Goal: Use online tool/utility: Utilize a website feature to perform a specific function

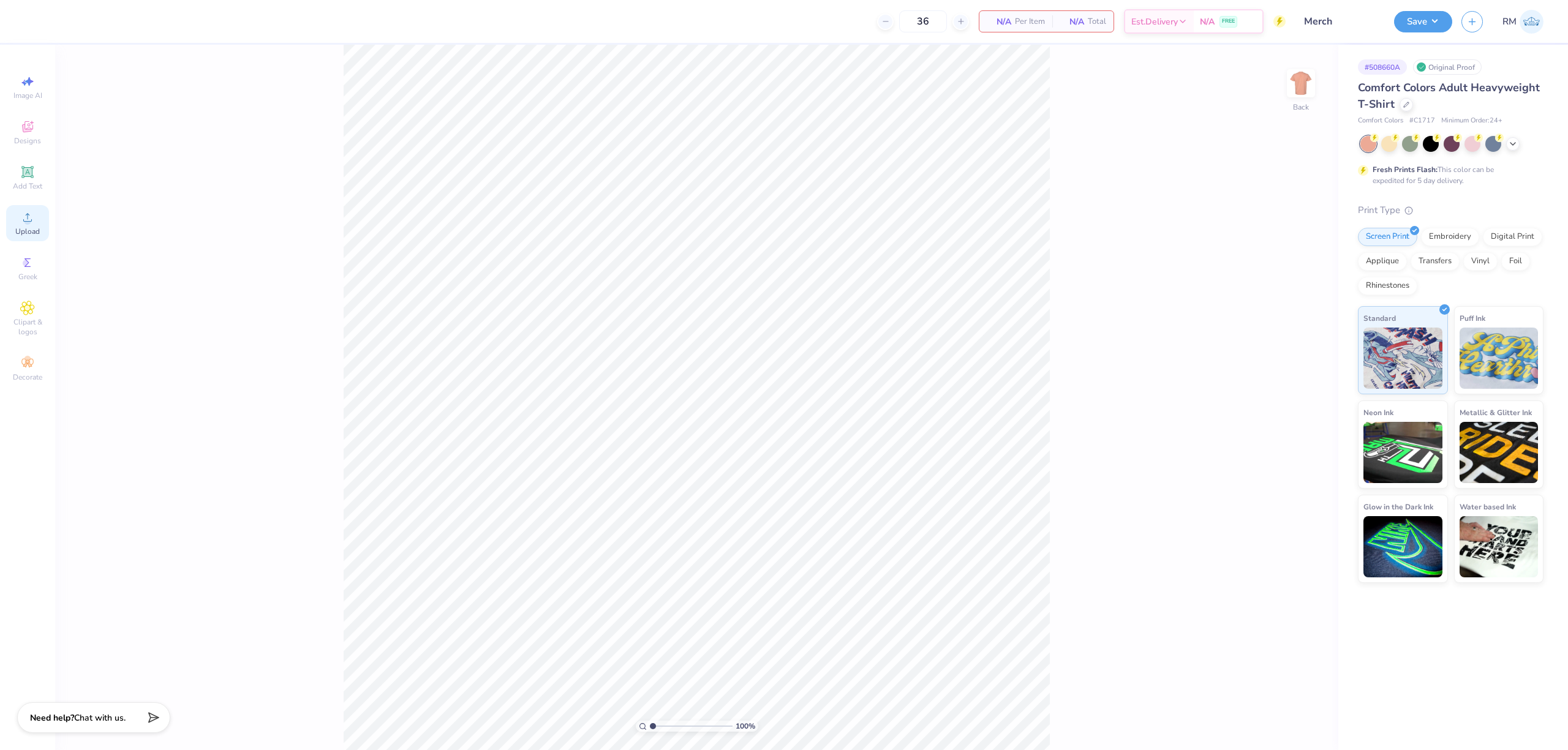
click at [28, 233] on span "Upload" at bounding box center [27, 232] width 24 height 10
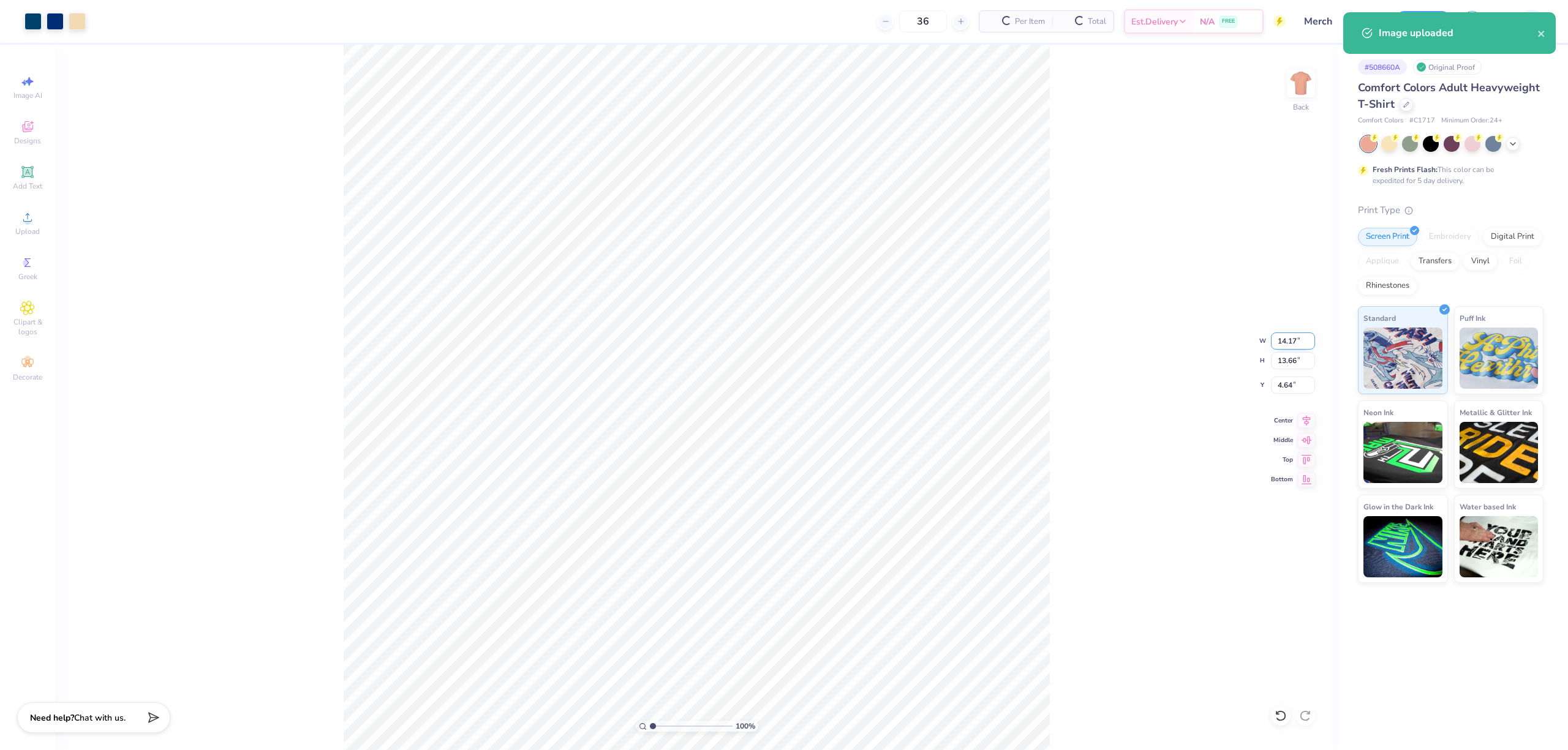
click at [1283, 343] on input "14.17" at bounding box center [1293, 341] width 44 height 17
click at [1288, 383] on input "4.64" at bounding box center [1293, 385] width 44 height 17
type input "12.00"
type input "11.56"
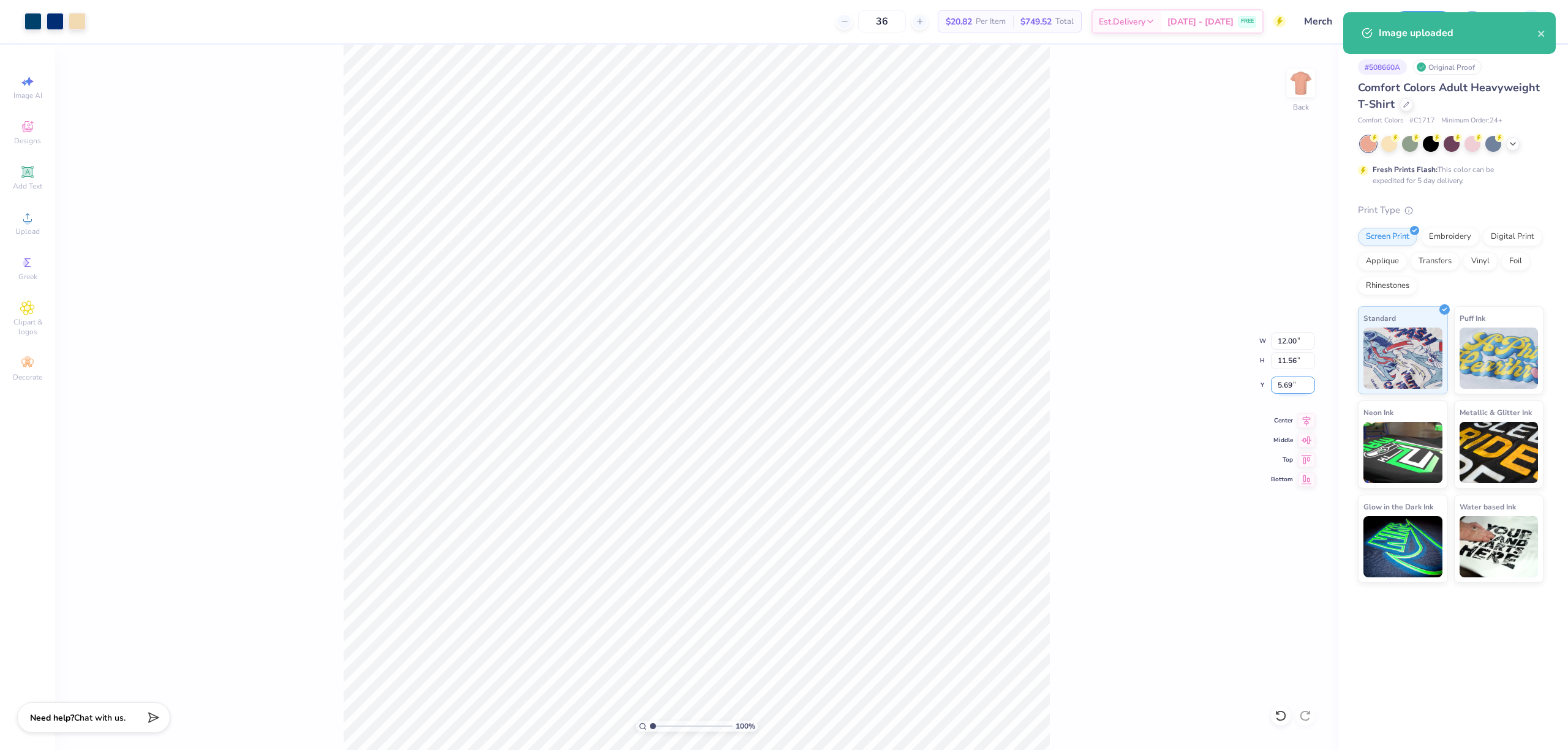
click at [1288, 383] on input "5.69" at bounding box center [1293, 385] width 44 height 17
type input "3.00"
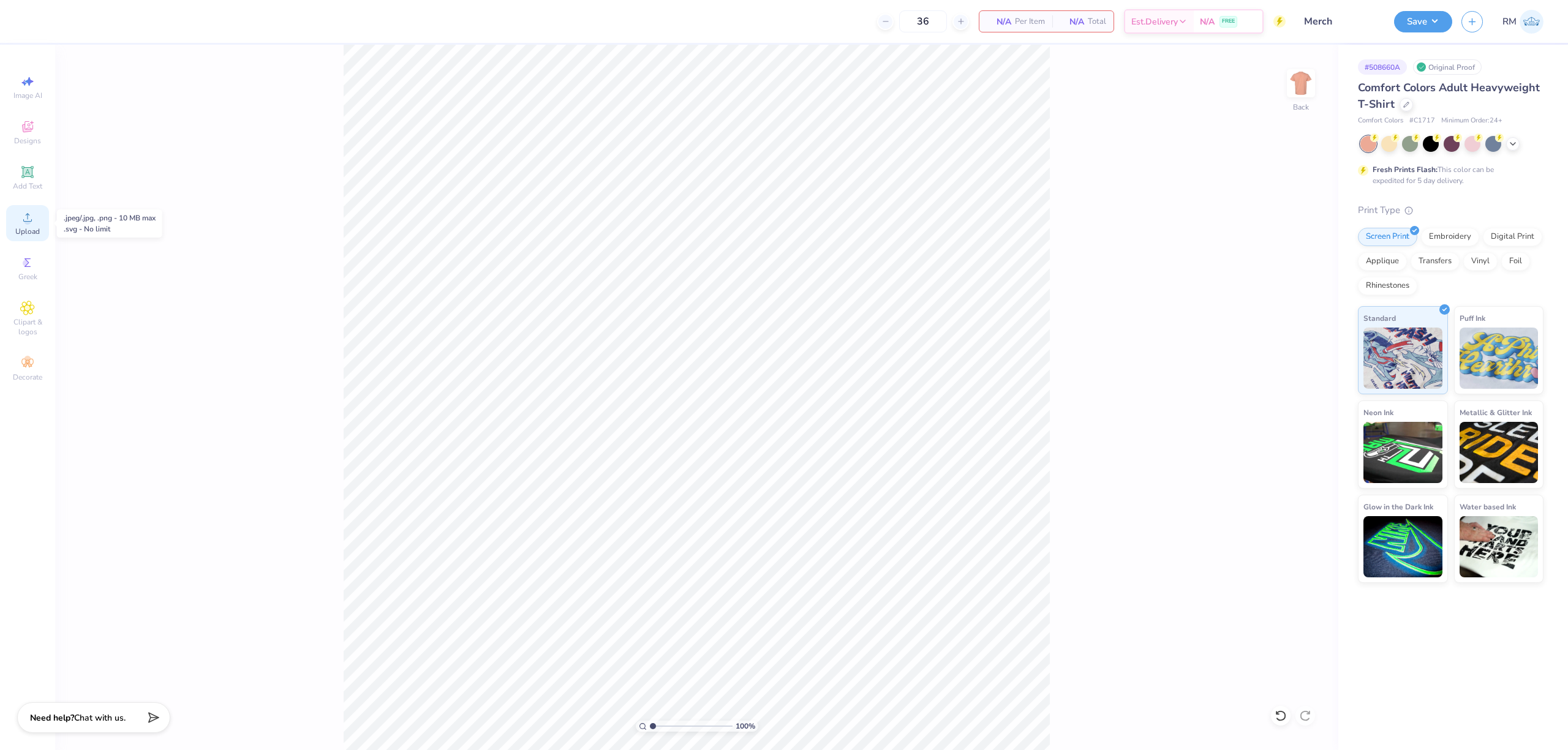
click at [33, 223] on icon at bounding box center [28, 218] width 15 height 15
click at [32, 217] on icon at bounding box center [28, 218] width 15 height 15
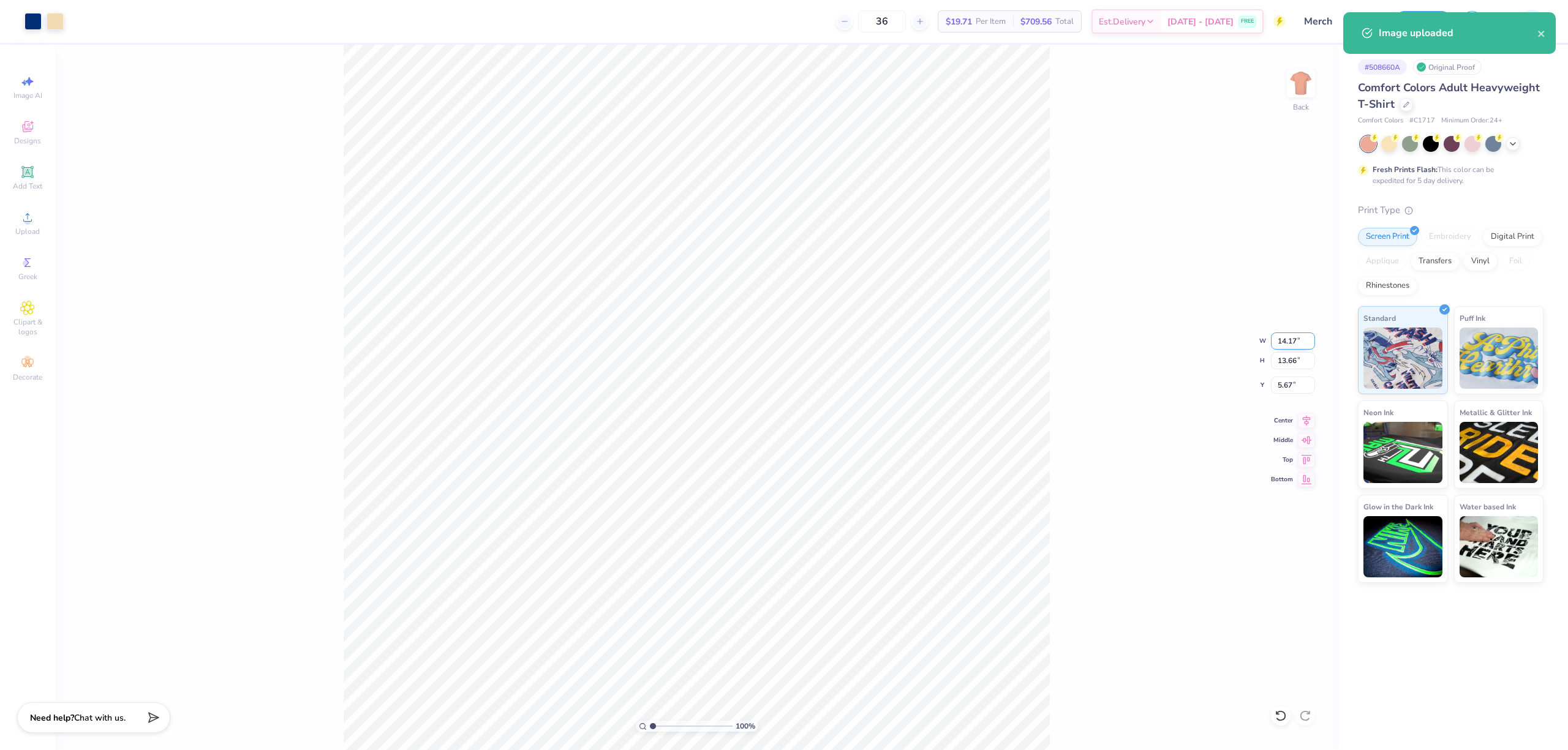
click at [1287, 341] on input "14.17" at bounding box center [1293, 341] width 44 height 17
click at [1289, 383] on input "5.67" at bounding box center [1293, 385] width 44 height 17
type input "12.00"
type input "11.56"
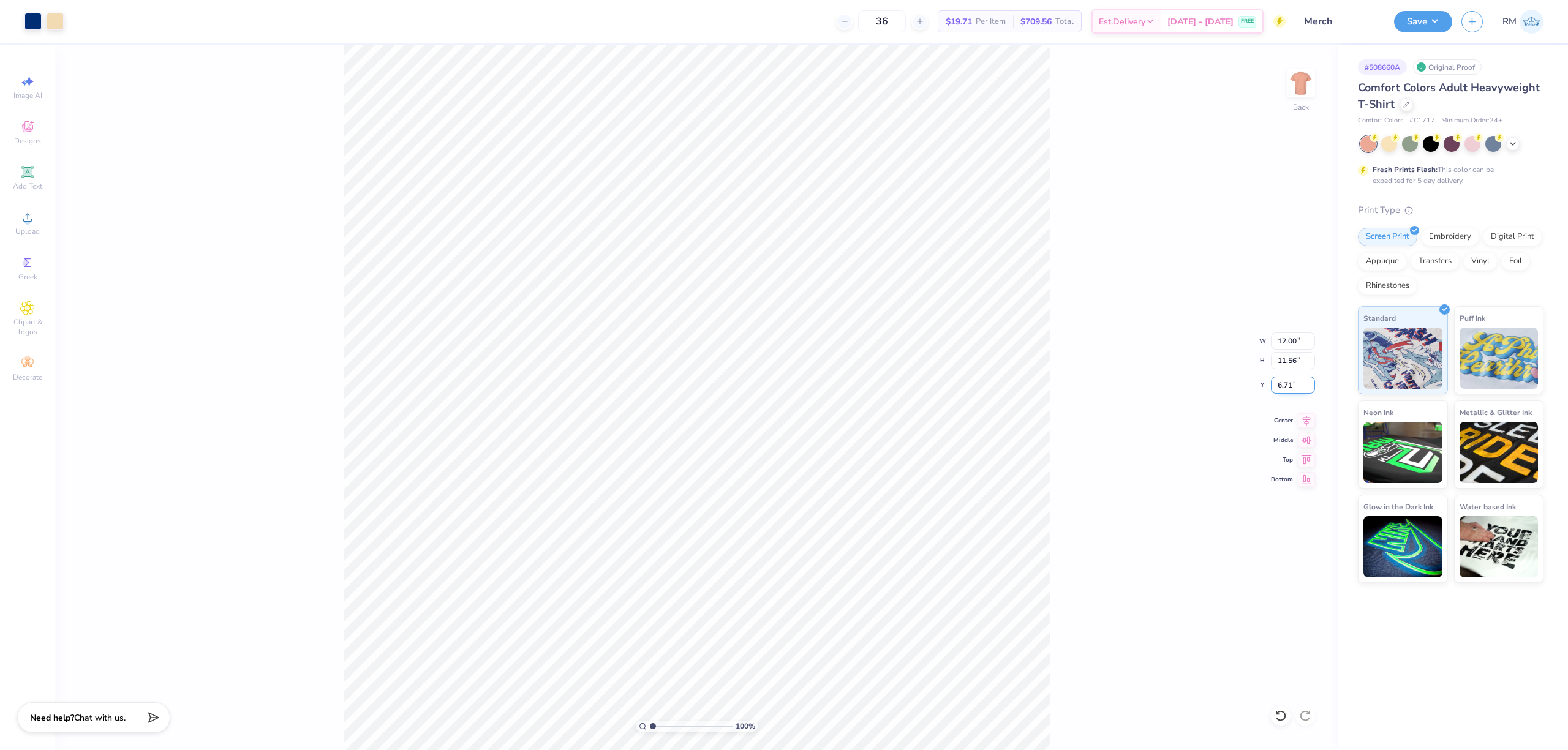
click at [1284, 380] on input "6.71" at bounding box center [1293, 385] width 44 height 17
type input "3.00"
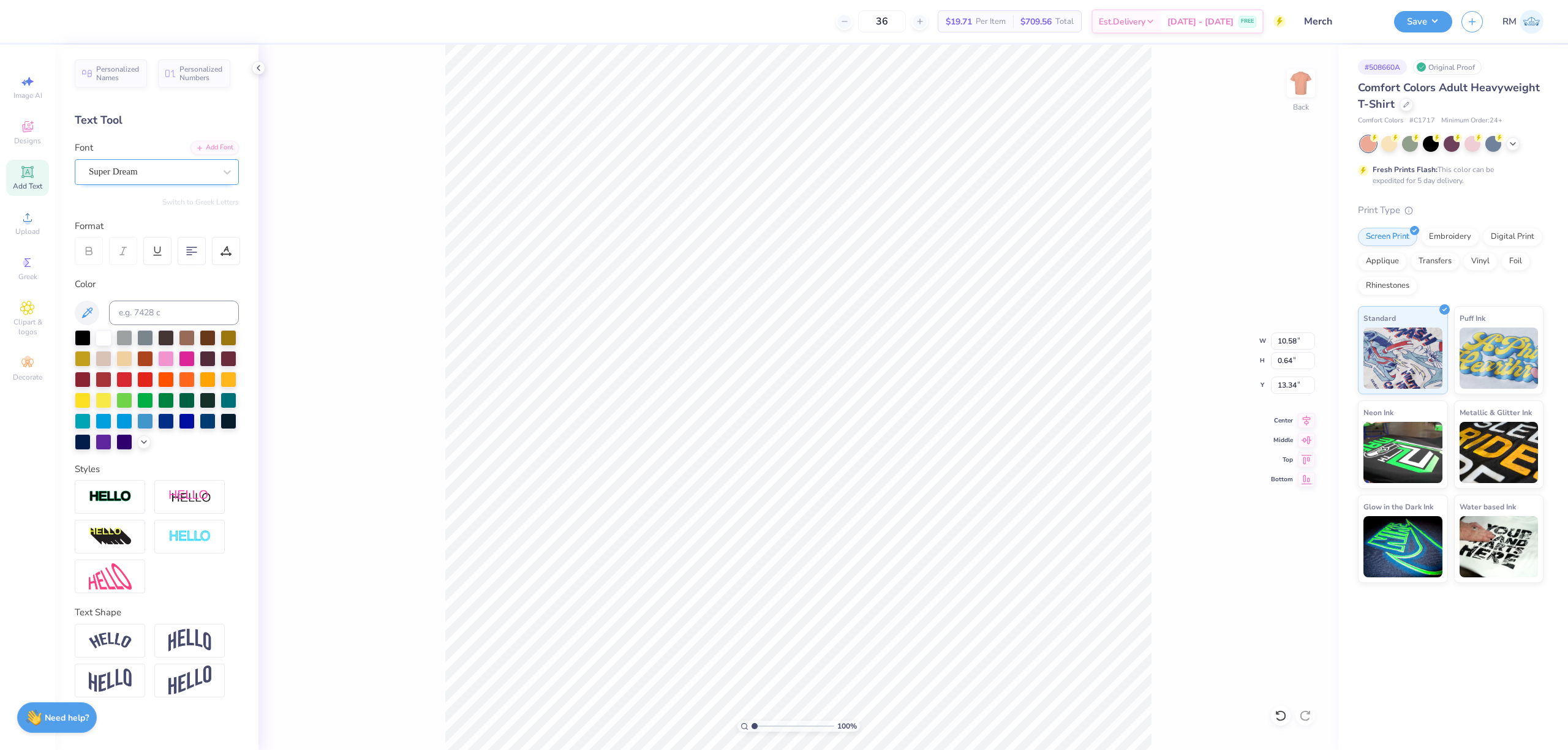
click at [130, 165] on div "Super Dream" at bounding box center [152, 172] width 129 height 19
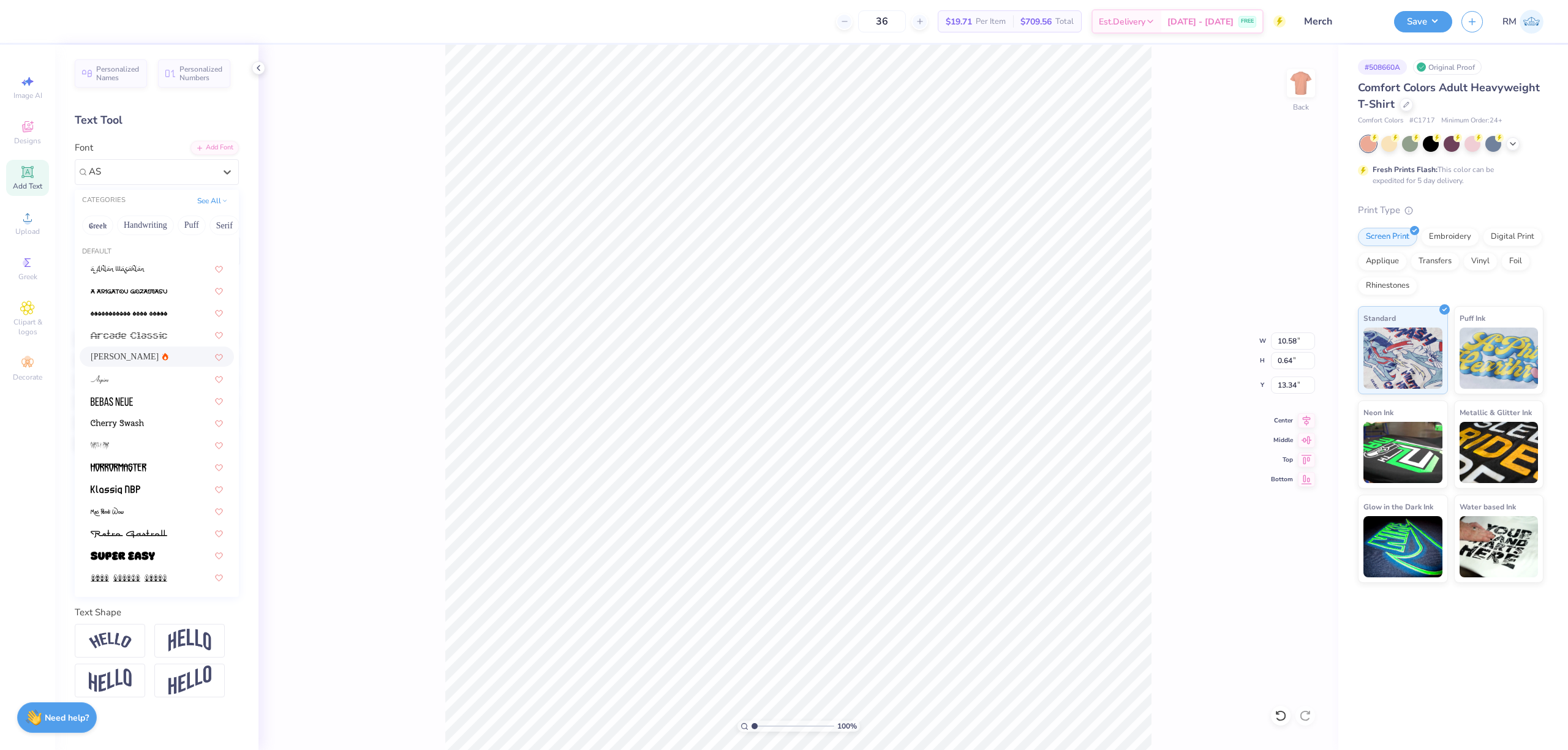
click at [150, 363] on div "[PERSON_NAME]" at bounding box center [157, 357] width 132 height 13
type input "AS"
type input "10.71"
type input "0.65"
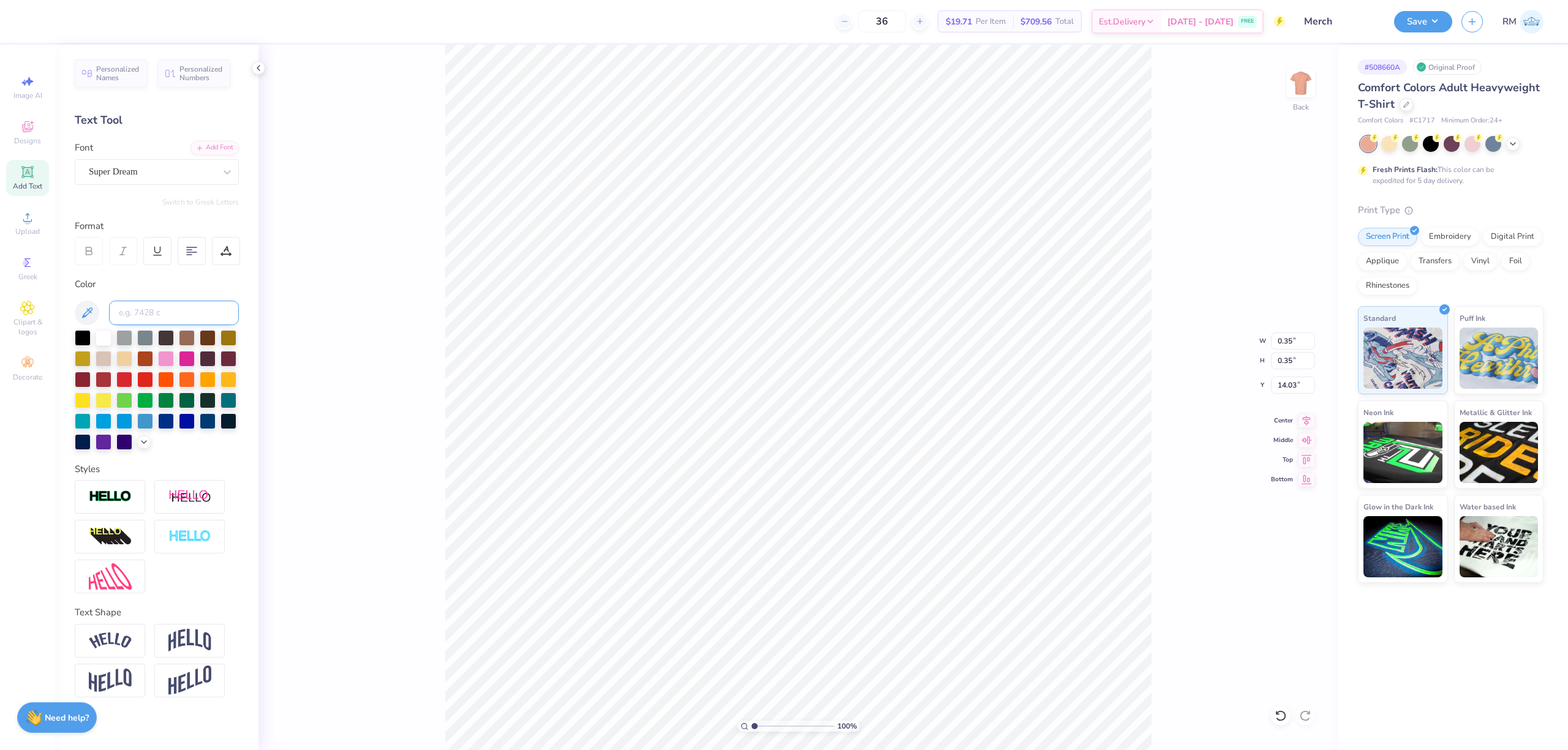
click at [131, 317] on input at bounding box center [173, 312] width 130 height 24
type input "AS"
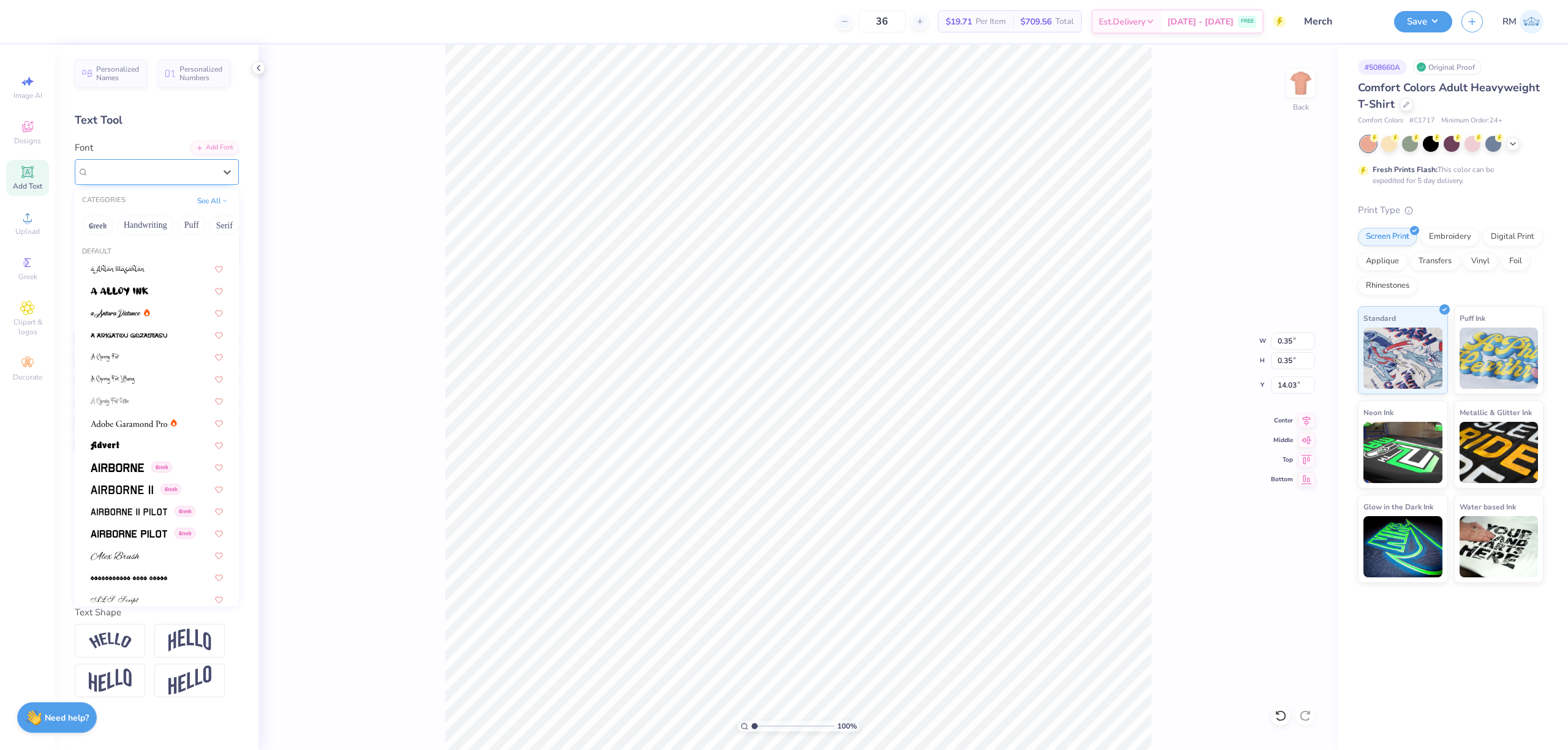
click at [161, 168] on div "Super Dream" at bounding box center [152, 172] width 129 height 19
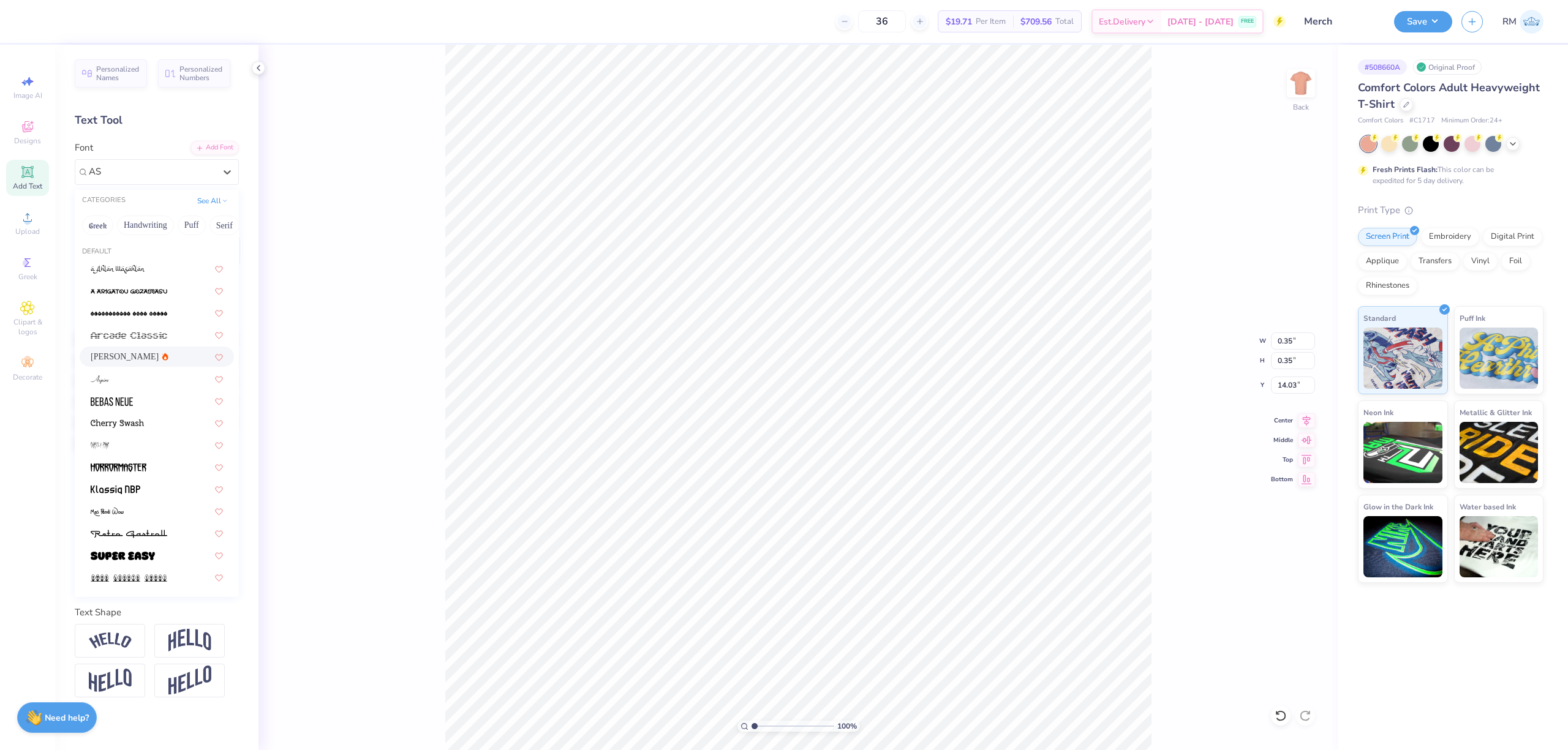
click at [146, 357] on div "[PERSON_NAME]" at bounding box center [157, 357] width 132 height 13
type input "AS"
type input "0.32"
type input "0.34"
type input "14.07"
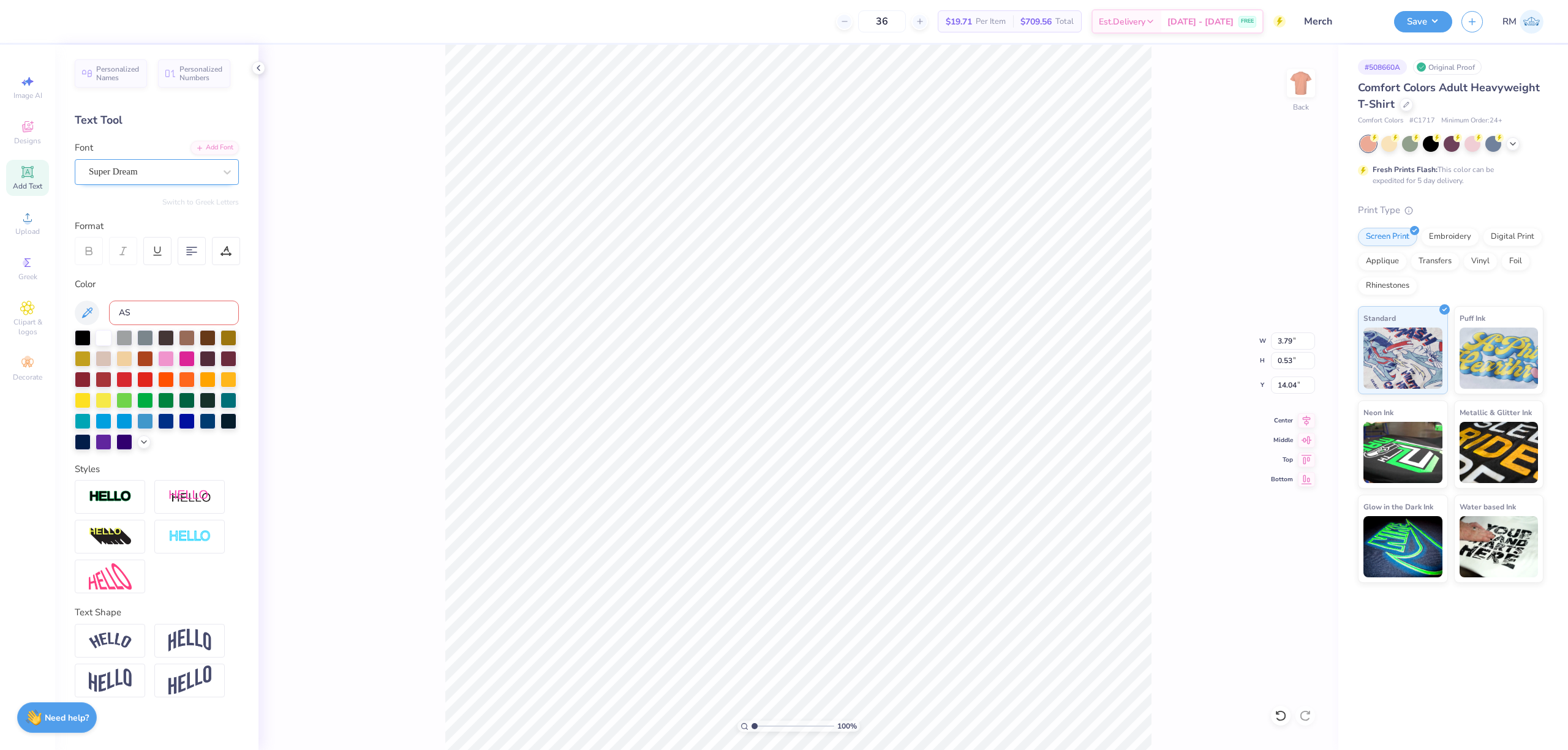
click at [190, 180] on div "Super Dream" at bounding box center [152, 172] width 129 height 19
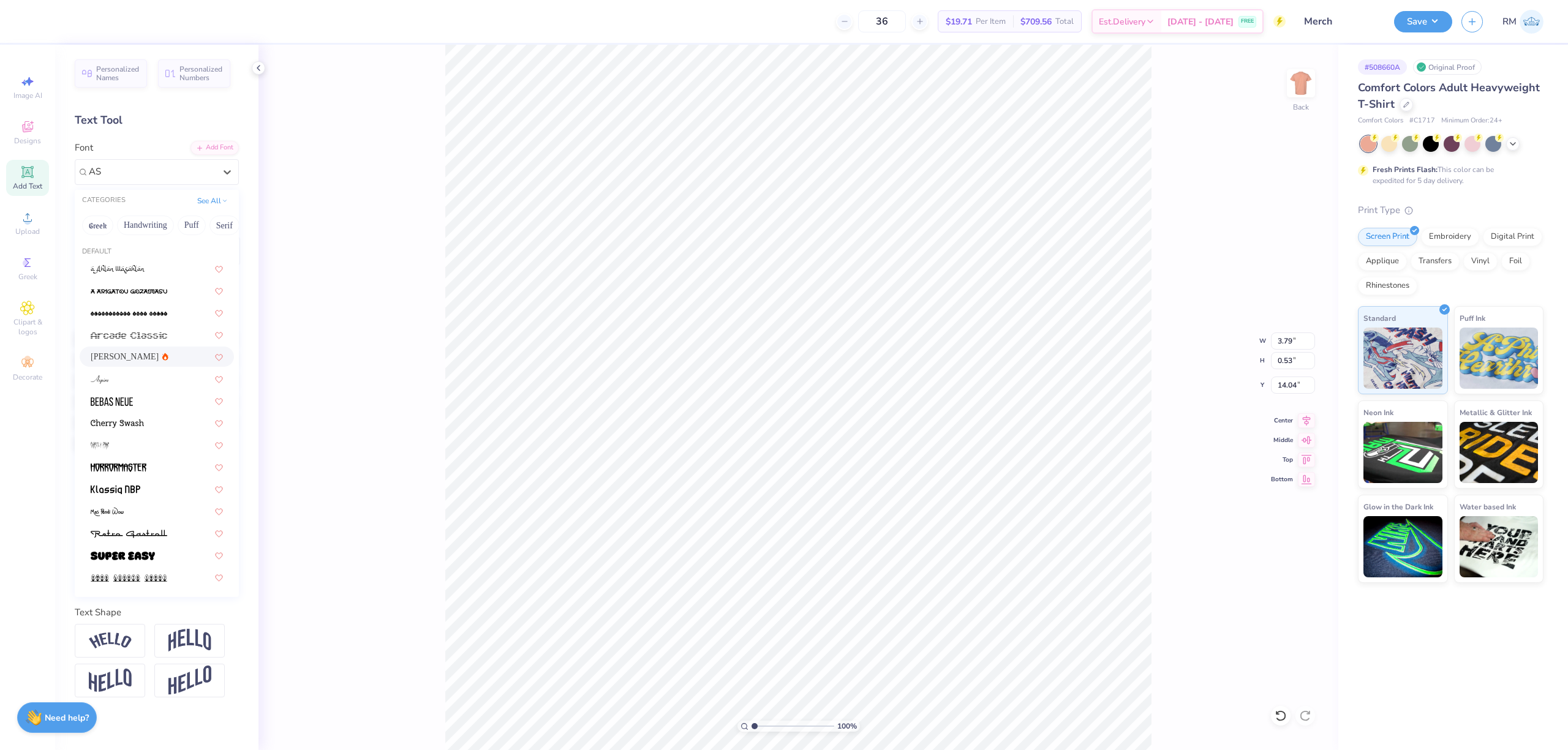
click at [151, 349] on div "[PERSON_NAME]" at bounding box center [157, 357] width 154 height 20
type input "AS"
type input "3.85"
type input "14.09"
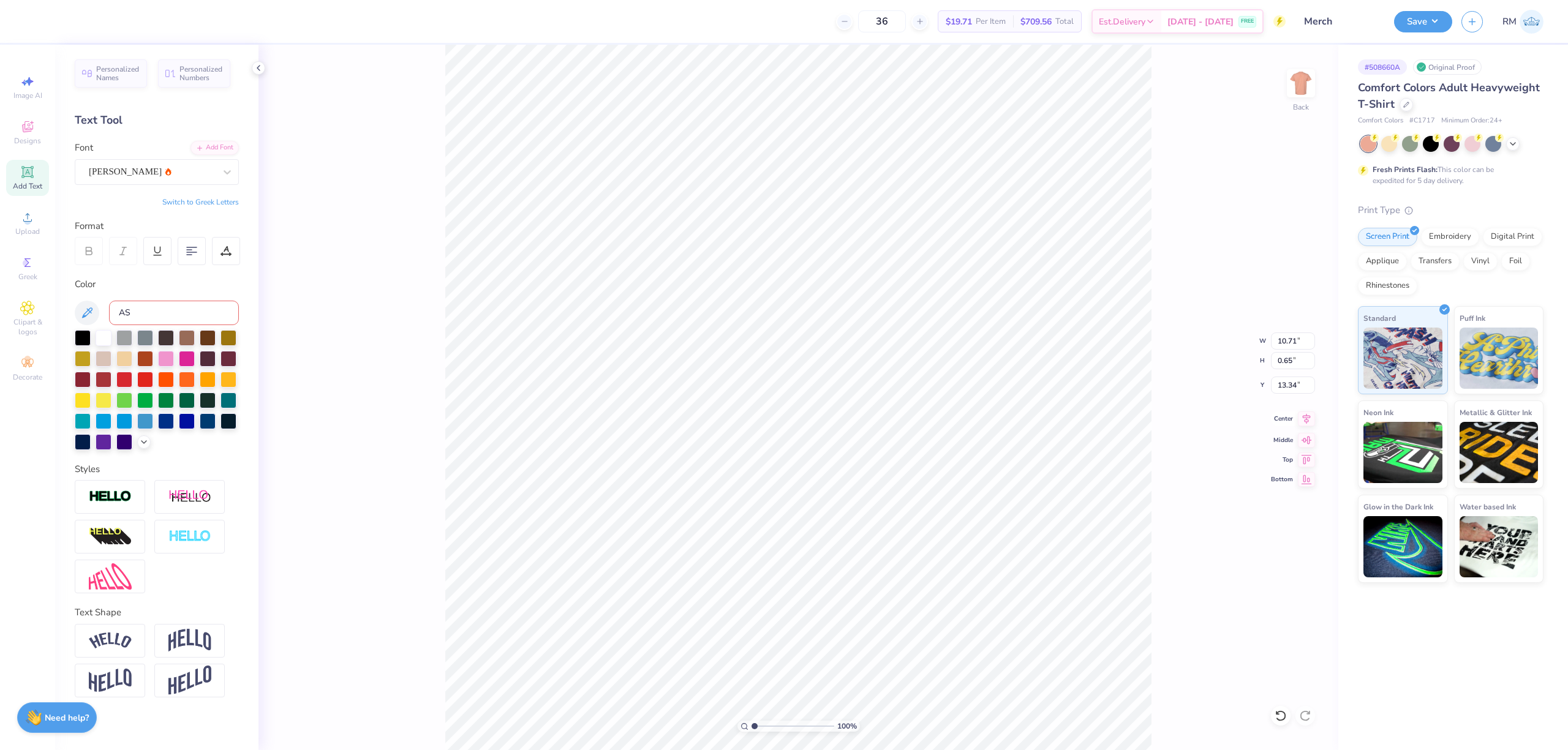
click at [1308, 420] on icon at bounding box center [1307, 419] width 8 height 10
type input "14.09"
click at [1309, 417] on icon at bounding box center [1307, 419] width 17 height 15
drag, startPoint x: 753, startPoint y: 727, endPoint x: 782, endPoint y: 728, distance: 29.0
click at [782, 728] on input "range" at bounding box center [793, 726] width 83 height 11
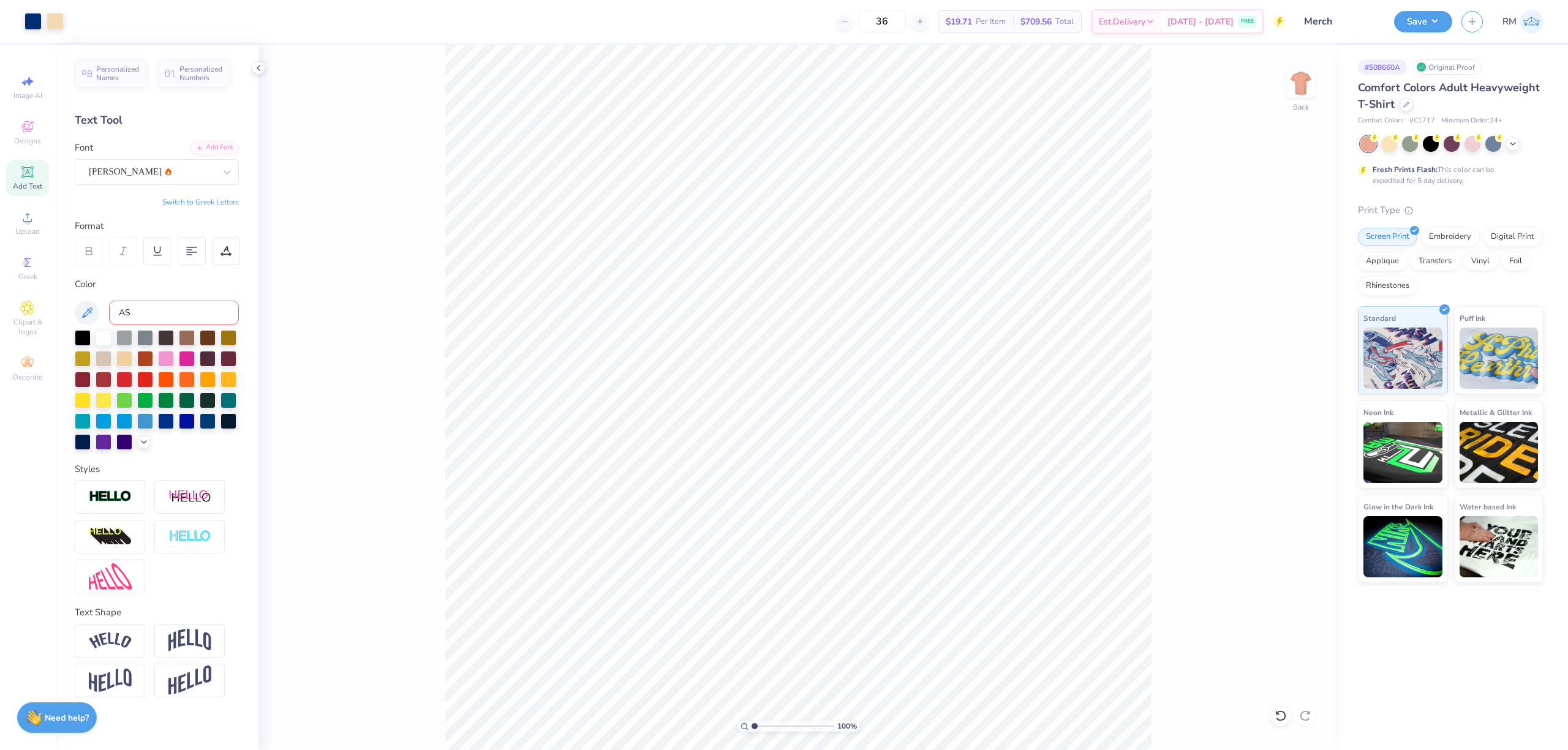
drag, startPoint x: 779, startPoint y: 728, endPoint x: 668, endPoint y: 733, distance: 111.1
type input "1"
click at [752, 732] on input "range" at bounding box center [793, 726] width 83 height 11
click at [1421, 16] on button "Save" at bounding box center [1423, 20] width 59 height 22
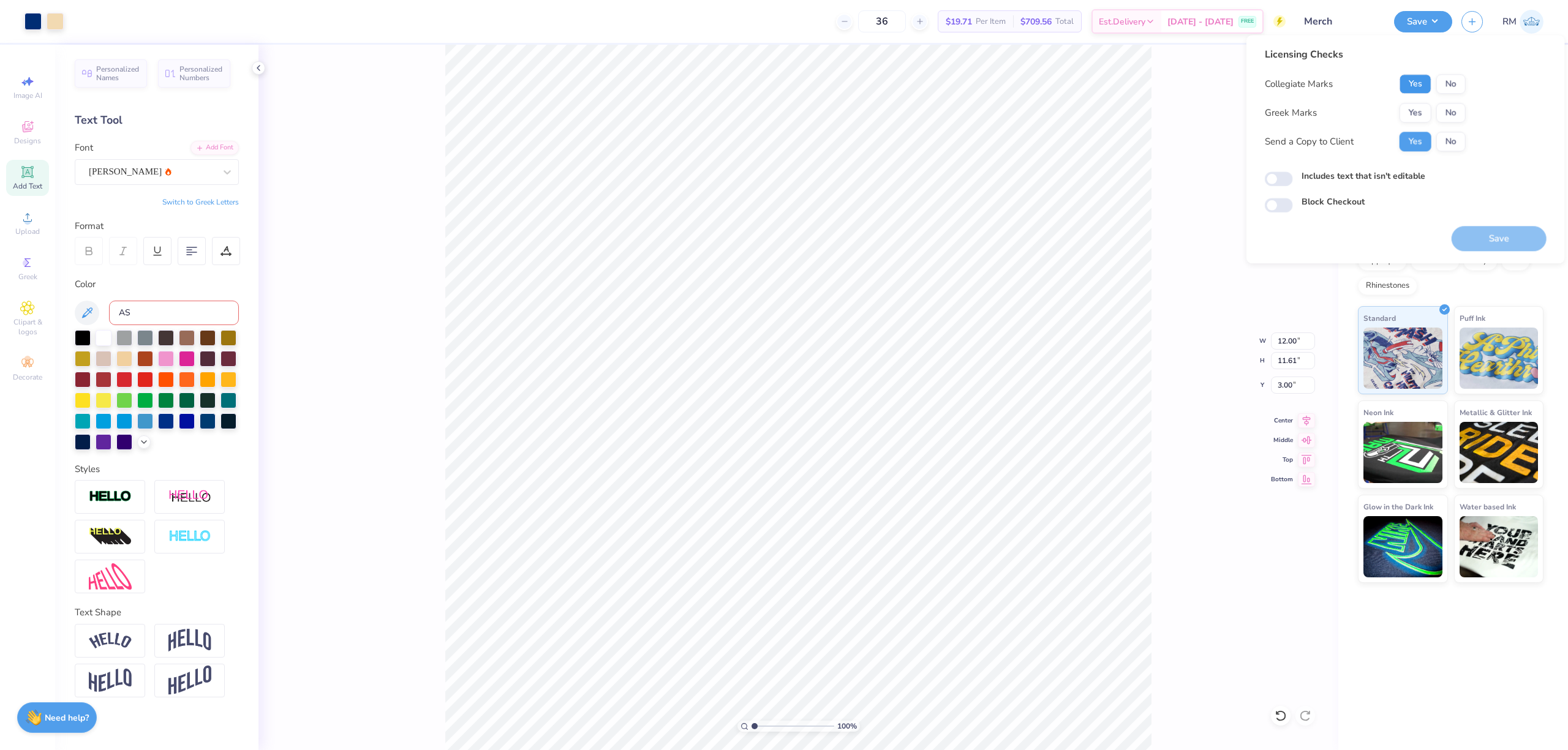
click at [1416, 84] on button "Yes" at bounding box center [1416, 84] width 32 height 19
click at [1451, 114] on button "No" at bounding box center [1451, 112] width 29 height 19
click at [1483, 241] on button "Save" at bounding box center [1499, 239] width 95 height 25
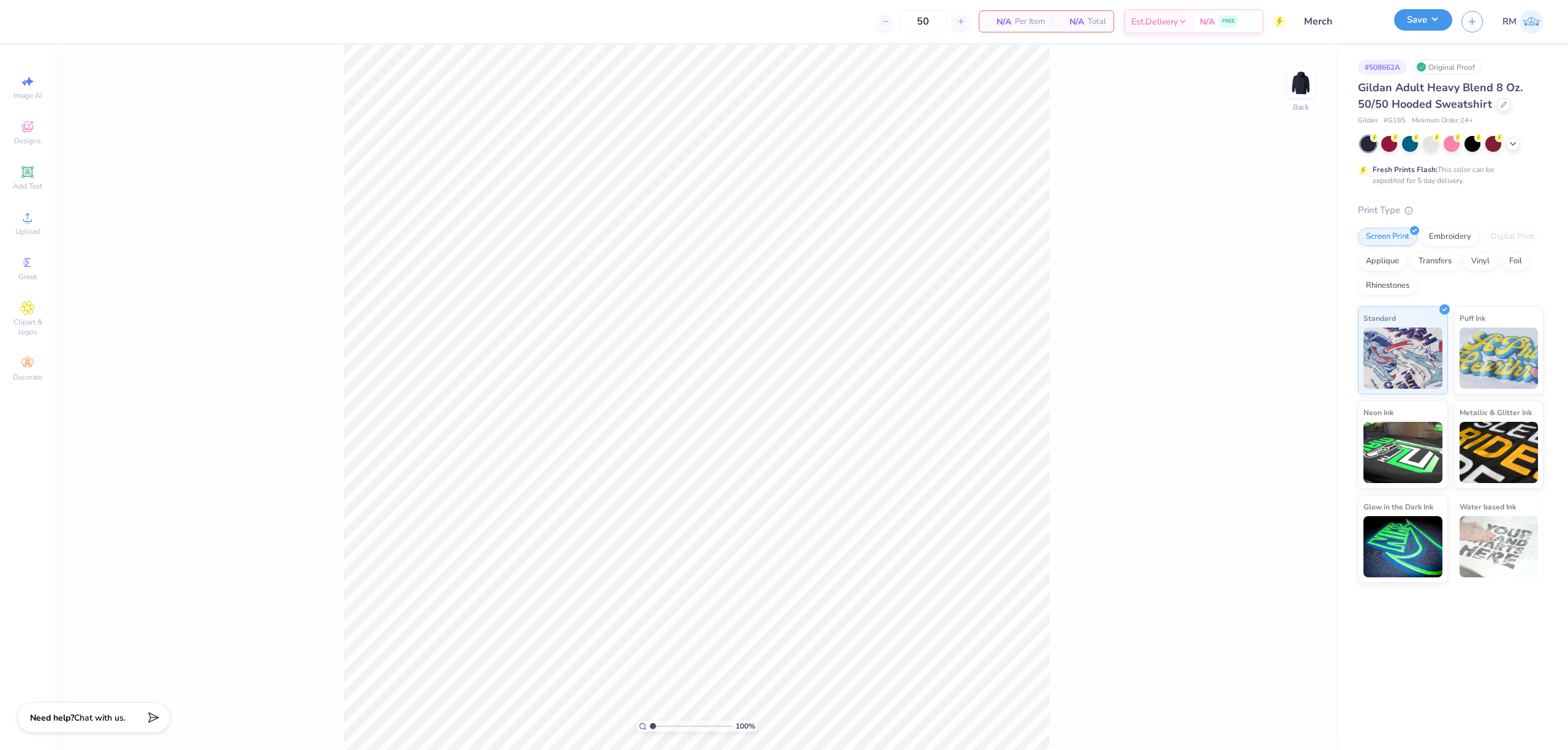
click at [1415, 13] on button "Save" at bounding box center [1423, 20] width 59 height 22
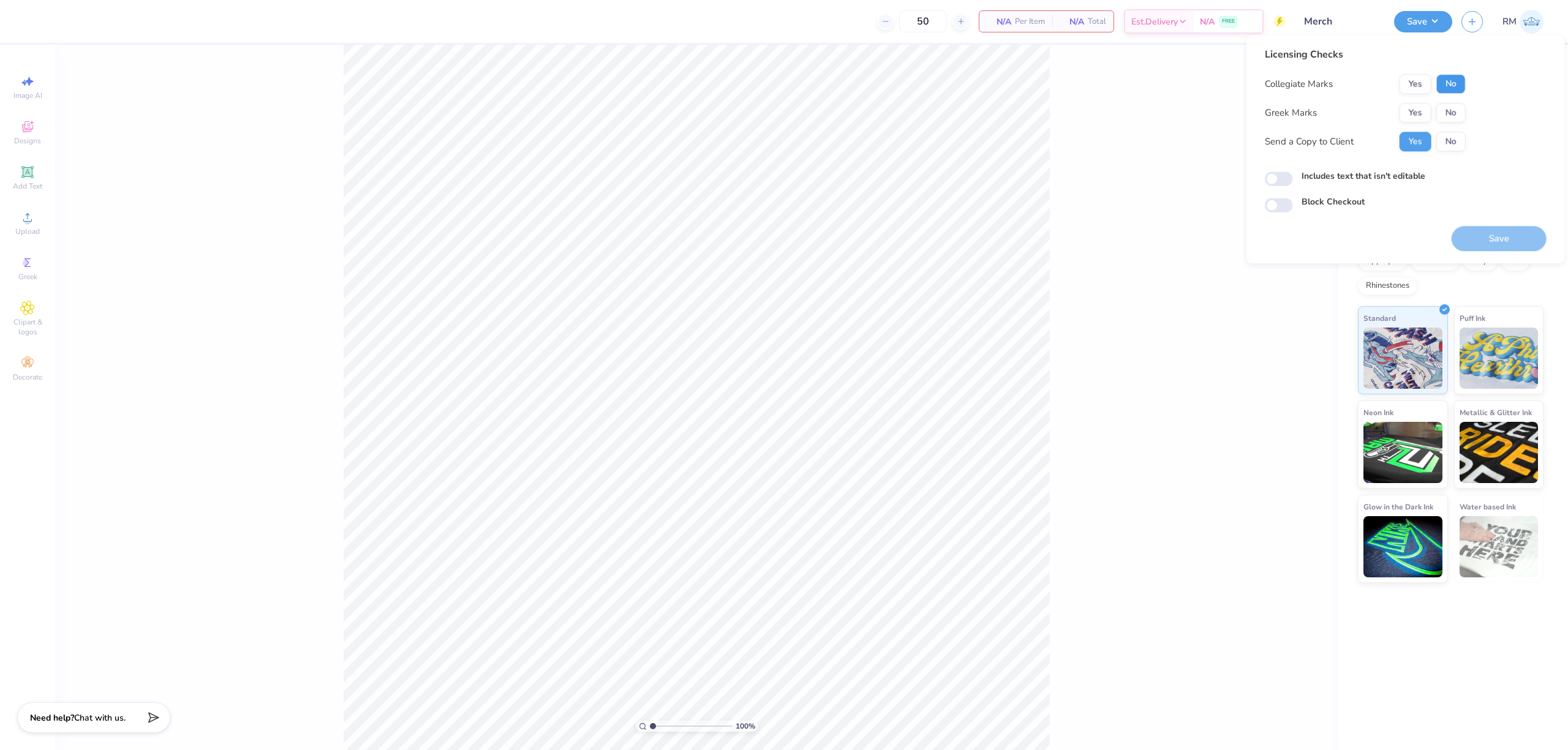
click at [1456, 90] on button "No" at bounding box center [1451, 84] width 29 height 19
click at [1422, 105] on button "Yes" at bounding box center [1416, 112] width 32 height 19
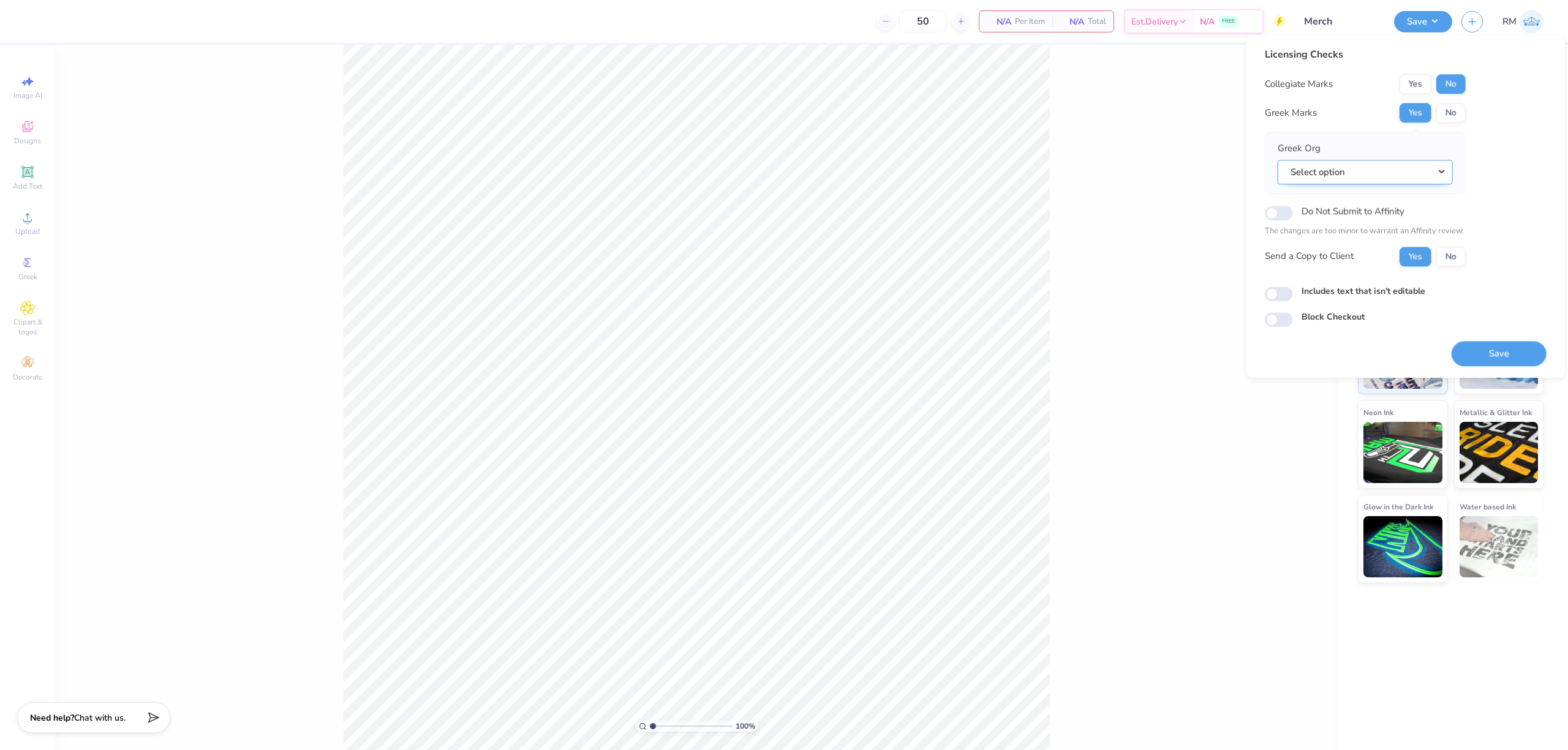
click at [1397, 174] on button "Select option" at bounding box center [1365, 172] width 175 height 25
